Goal: Task Accomplishment & Management: Use online tool/utility

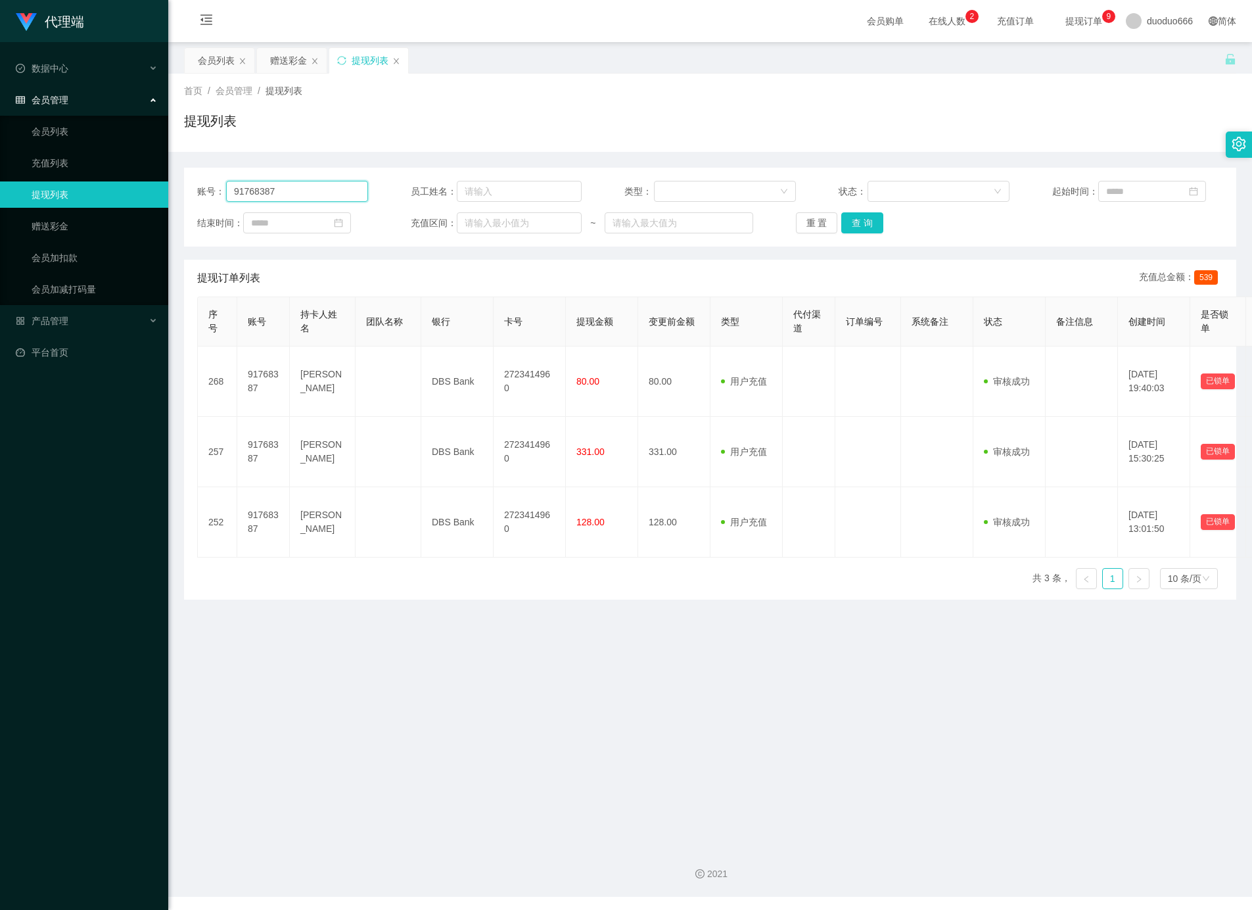
drag, startPoint x: 0, startPoint y: 0, endPoint x: -4, endPoint y: 194, distance: 194.0
click at [0, 194] on html "代理端 数据中心 会员管理 会员列表 充值列表 提现列表 赠送彩金 会员加扣款 会员加减打码量 产品管理 平台首页 保存配置 重置配置 整体风格设置 主题色 …" at bounding box center [626, 455] width 1252 height 910
drag, startPoint x: 293, startPoint y: 54, endPoint x: 256, endPoint y: 129, distance: 83.2
click at [292, 53] on div "赠送彩金" at bounding box center [288, 60] width 37 height 25
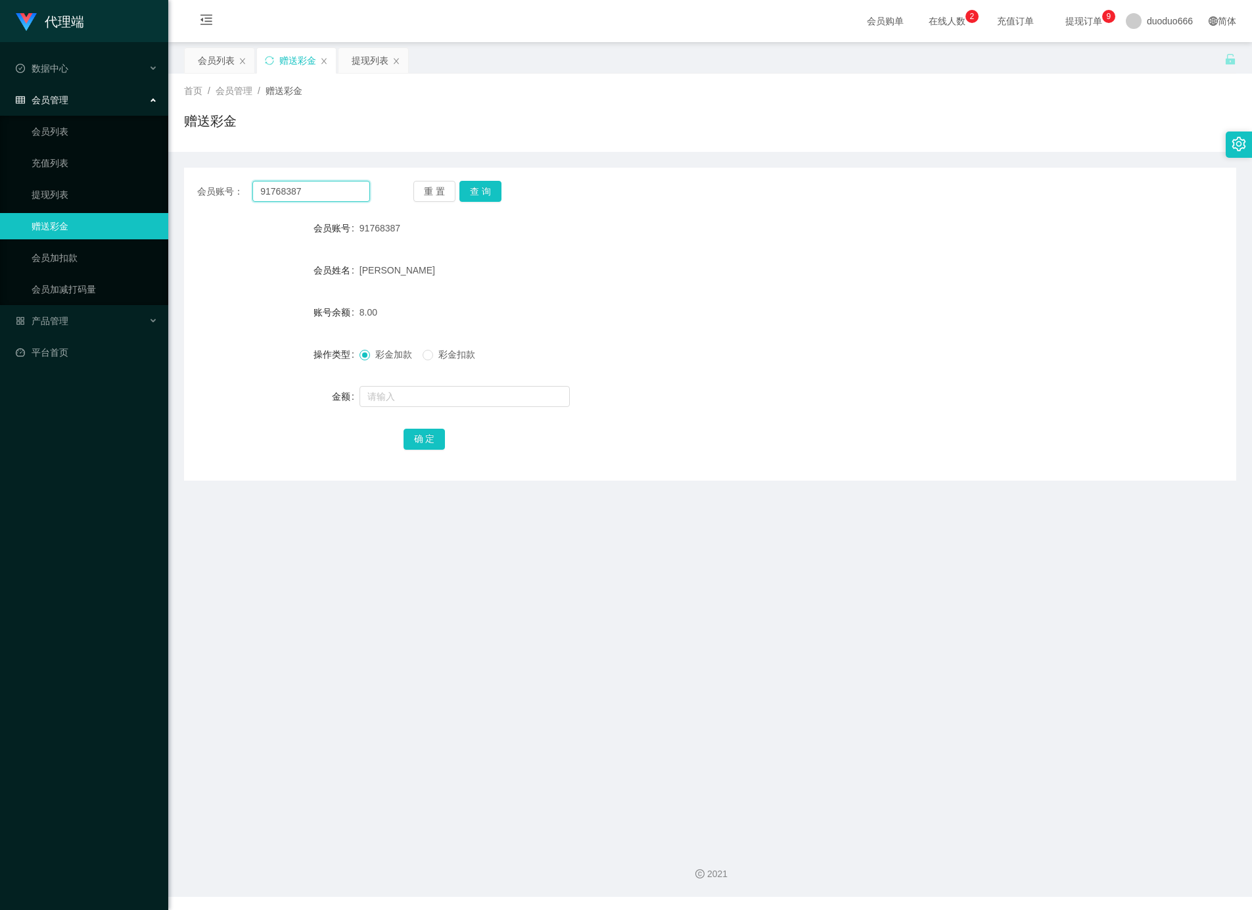
drag, startPoint x: 327, startPoint y: 191, endPoint x: -4, endPoint y: 190, distance: 331.4
click at [0, 190] on html "代理端 数据中心 会员管理 会员列表 充值列表 提现列表 赠送彩金 会员加扣款 会员加减打码量 产品管理 平台首页 保存配置 重置配置 整体风格设置 主题色 …" at bounding box center [626, 455] width 1252 height 910
click at [484, 184] on button "查 询" at bounding box center [481, 191] width 42 height 21
click at [404, 403] on input "text" at bounding box center [465, 396] width 210 height 21
type input "15"
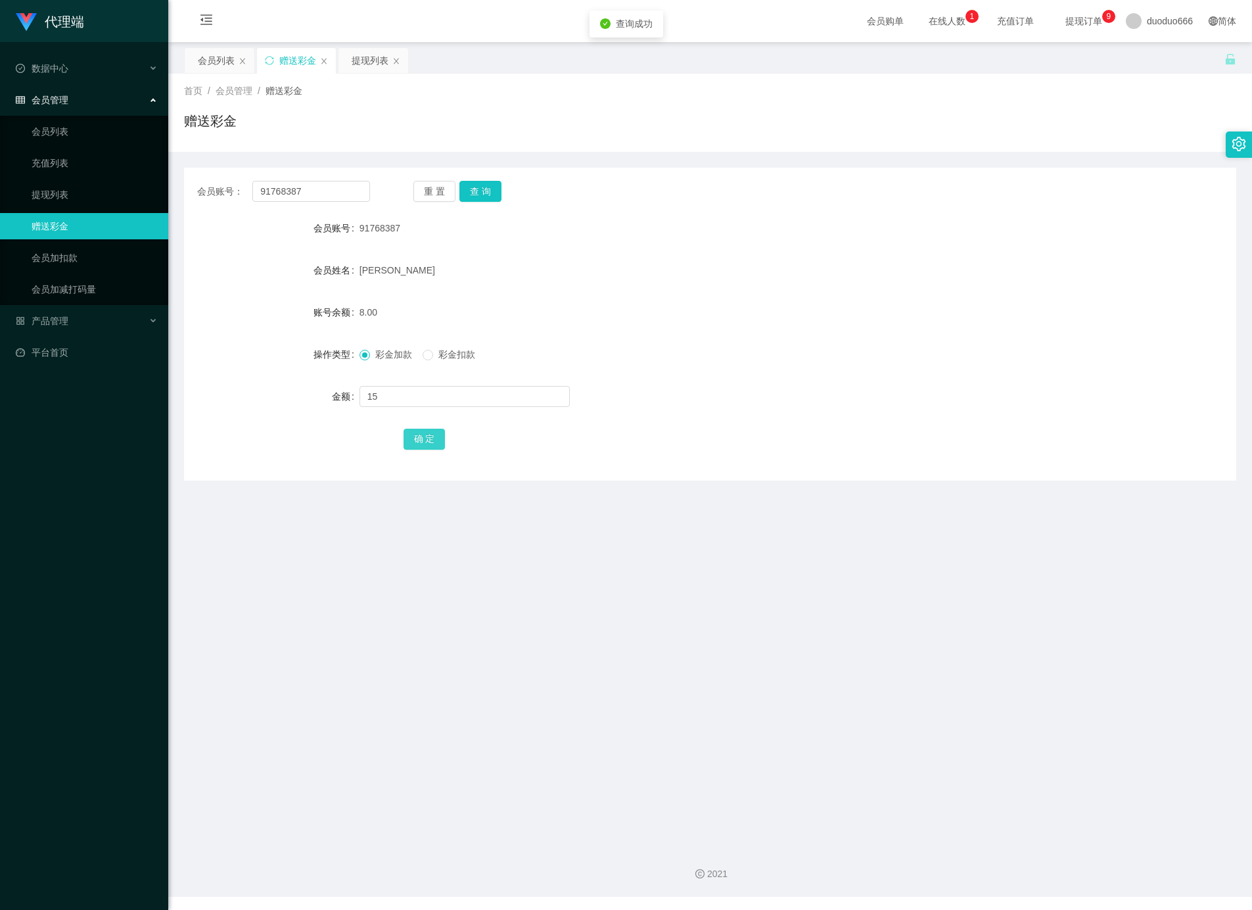
drag, startPoint x: 430, startPoint y: 438, endPoint x: 430, endPoint y: 425, distance: 13.1
click at [430, 436] on button "确 定" at bounding box center [425, 439] width 42 height 21
click at [397, 392] on input "text" at bounding box center [465, 396] width 210 height 21
type input "8"
click at [416, 434] on button "确 定" at bounding box center [425, 439] width 42 height 21
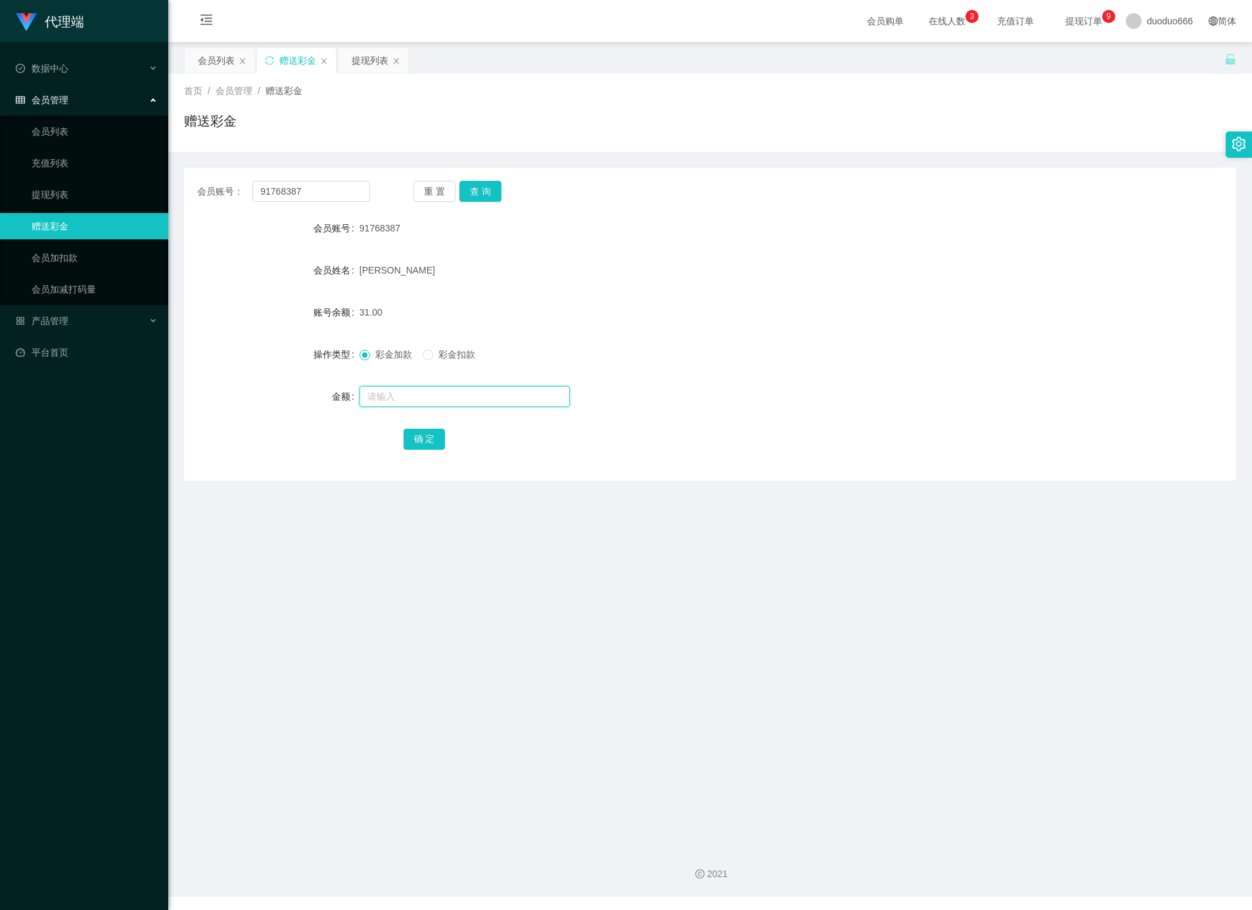
click at [424, 393] on input "text" at bounding box center [465, 396] width 210 height 21
type input "8"
click at [425, 438] on button "确 定" at bounding box center [425, 439] width 42 height 21
click at [375, 394] on input "text" at bounding box center [465, 396] width 210 height 21
click at [425, 392] on input "text" at bounding box center [465, 396] width 210 height 21
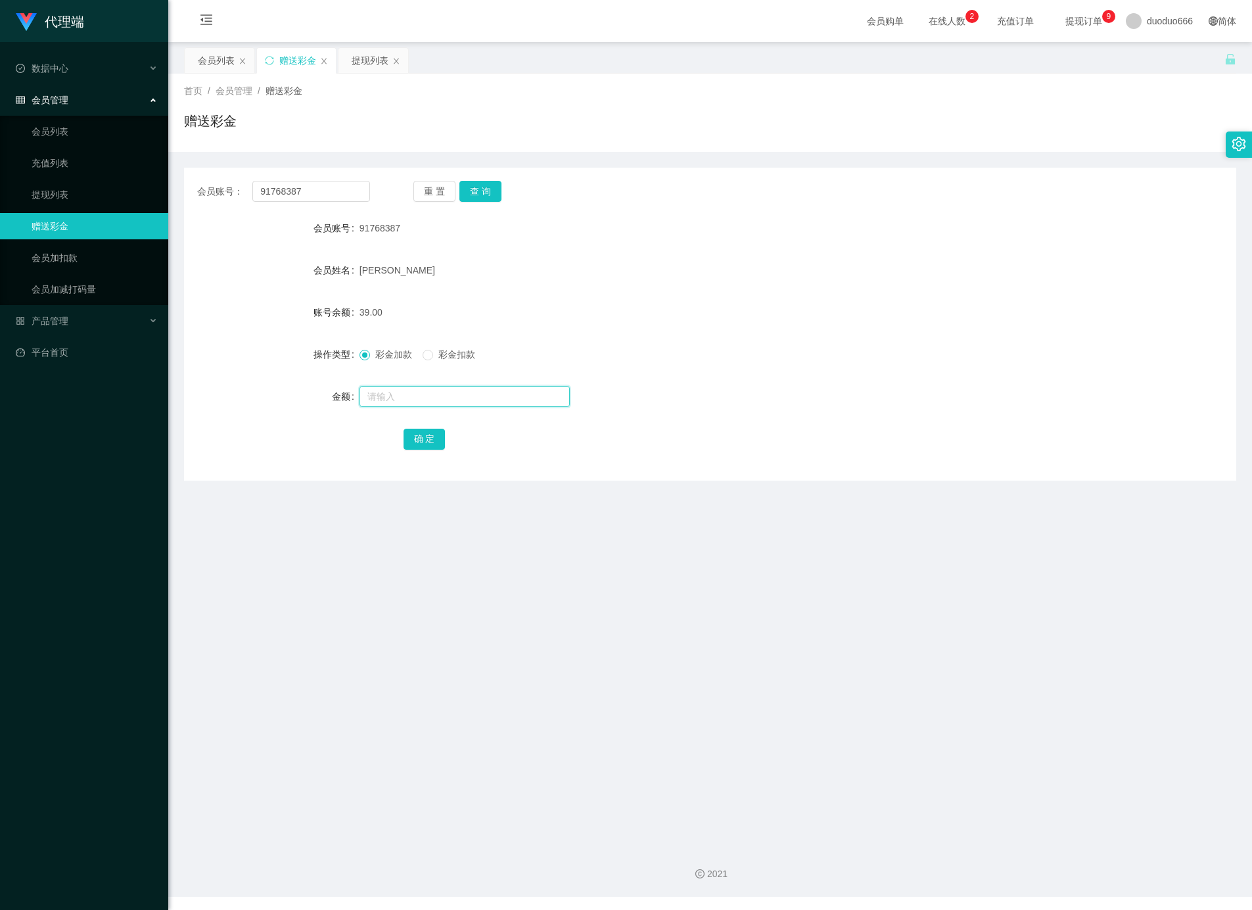
click at [428, 398] on input "text" at bounding box center [465, 396] width 210 height 21
type input "8888"
